Goal: Information Seeking & Learning: Understand process/instructions

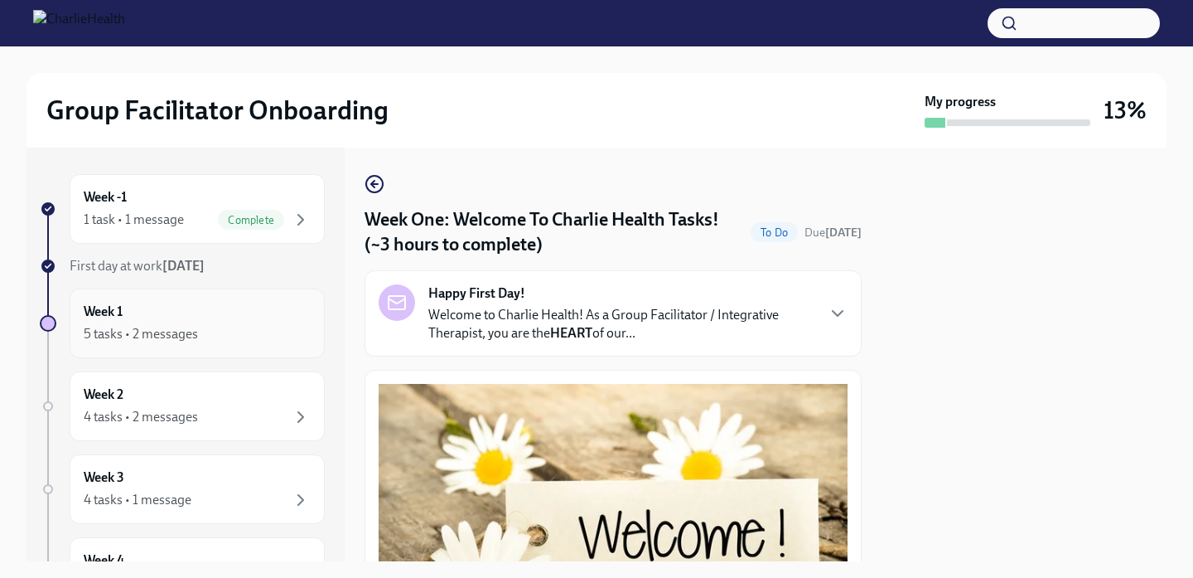
click at [170, 320] on div "Week 1 5 tasks • 2 messages" at bounding box center [197, 322] width 227 height 41
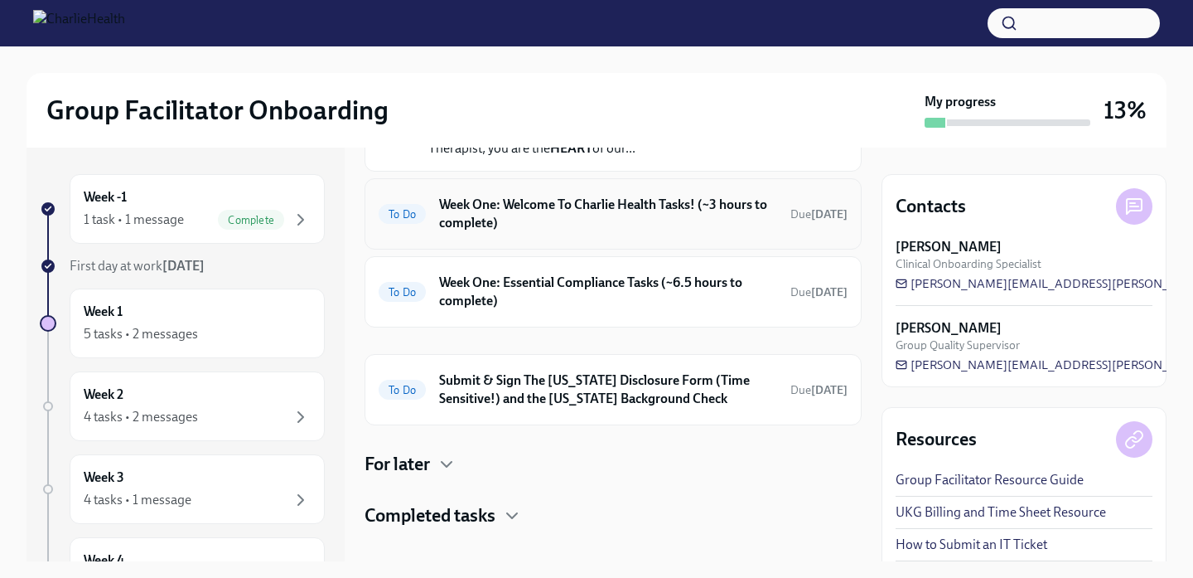
scroll to position [74, 0]
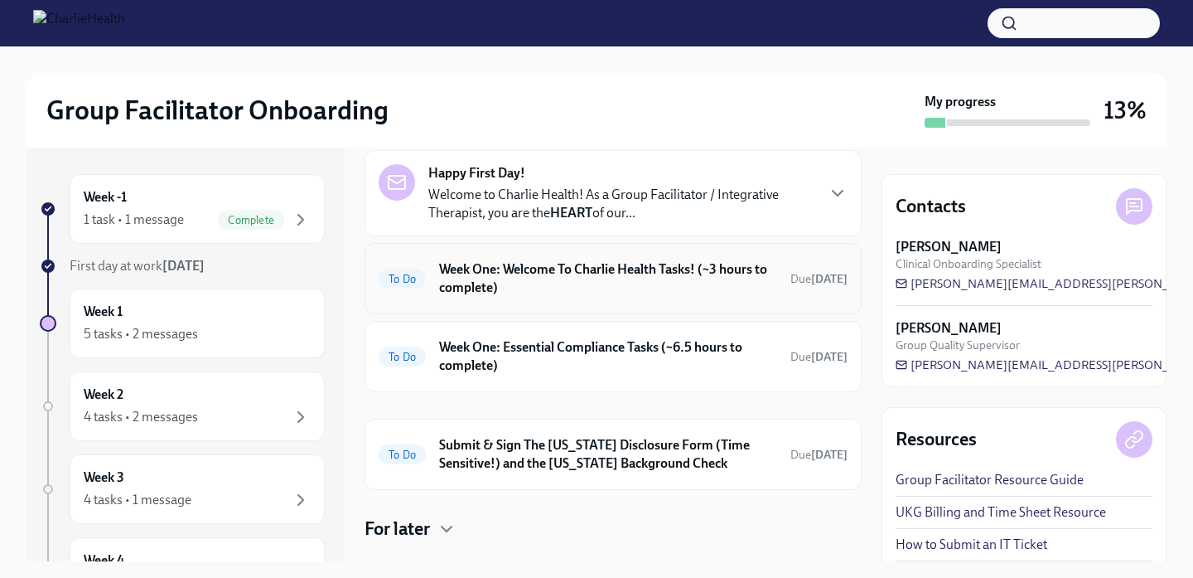
click at [661, 278] on h6 "Week One: Welcome To Charlie Health Tasks! (~3 hours to complete)" at bounding box center [608, 278] width 338 height 36
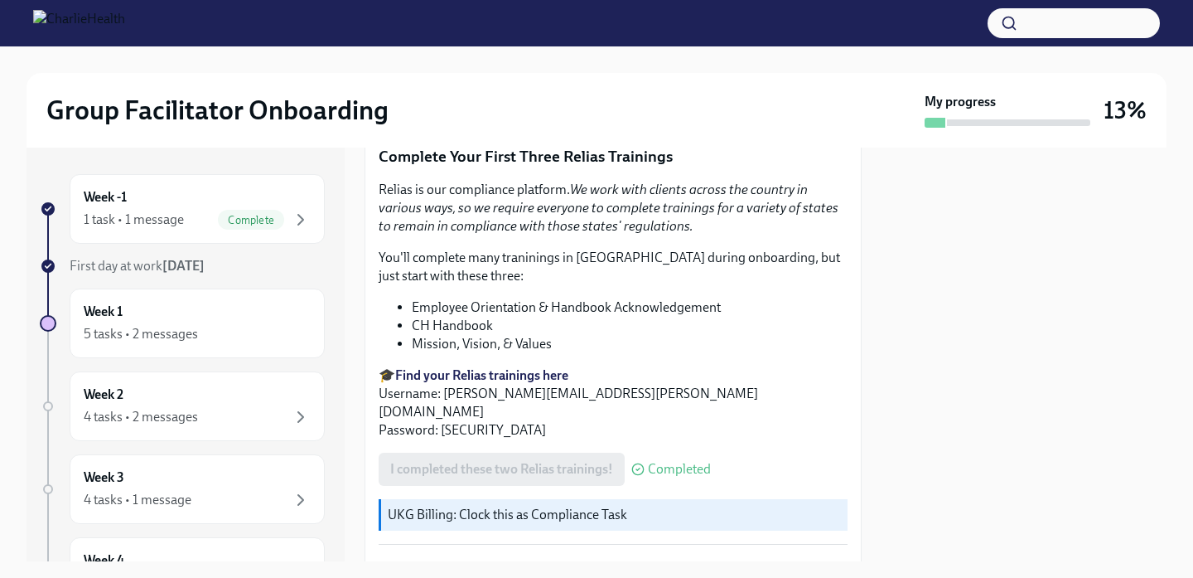
scroll to position [1809, 0]
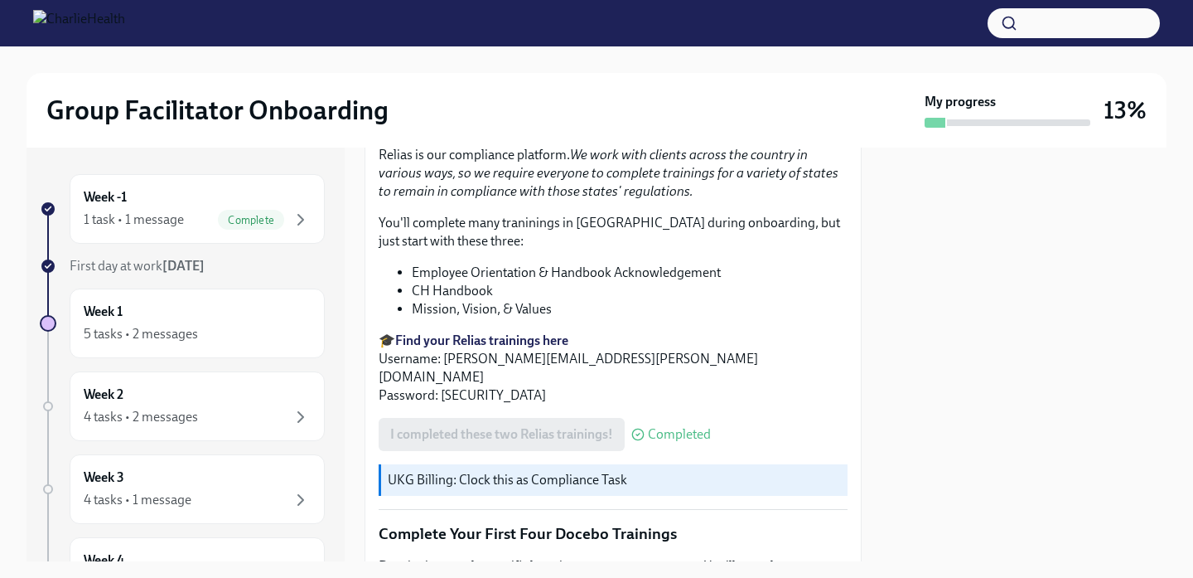
click at [513, 336] on strong "Find your Relias trainings here" at bounding box center [481, 340] width 173 height 16
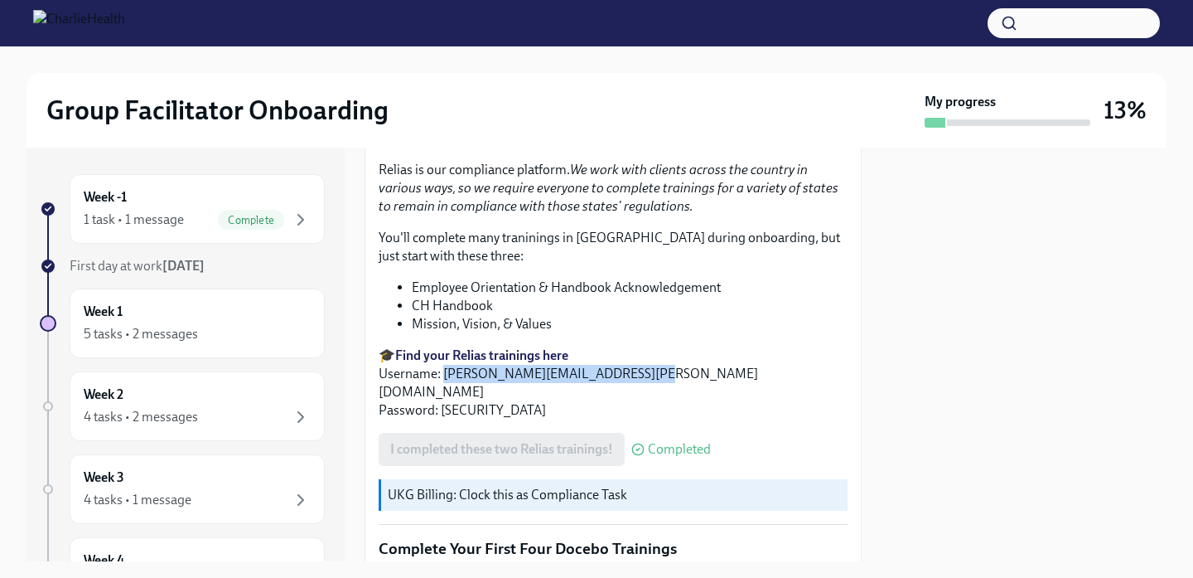
drag, startPoint x: 655, startPoint y: 371, endPoint x: 445, endPoint y: 372, distance: 209.7
click at [445, 372] on p "🎓 Find your Relias trainings here Username: [PERSON_NAME][EMAIL_ADDRESS][PERSON…" at bounding box center [613, 382] width 469 height 73
copy p "[PERSON_NAME][EMAIL_ADDRESS][PERSON_NAME][DOMAIN_NAME]"
